Goal: Check status

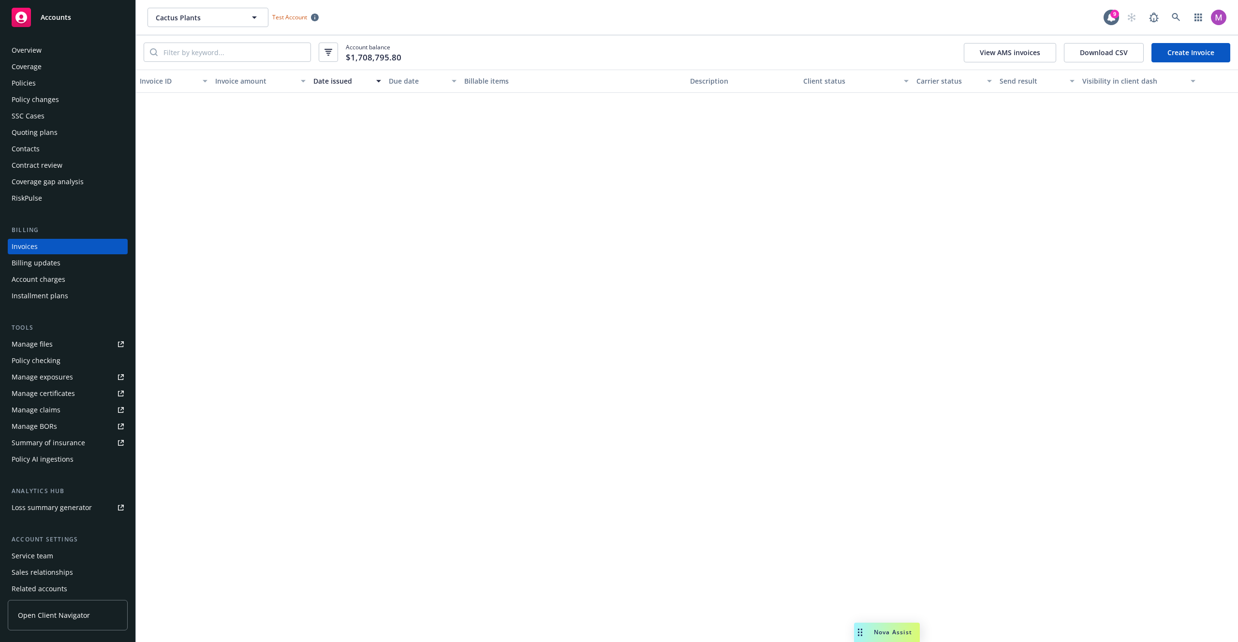
scroll to position [7033, 0]
